Goal: Navigation & Orientation: Go to known website

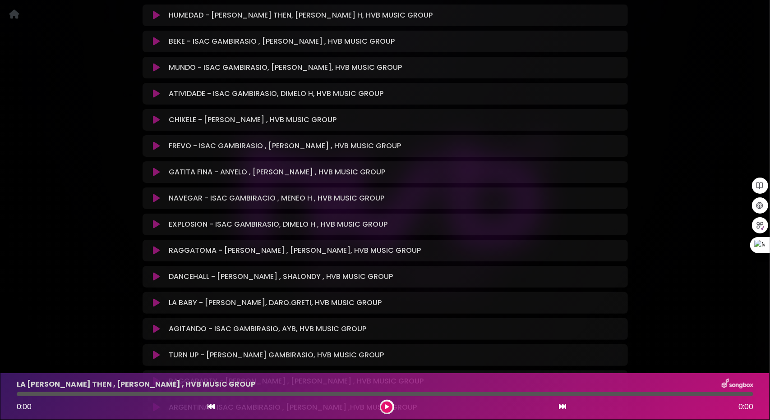
scroll to position [632, 0]
